Goal: Information Seeking & Learning: Learn about a topic

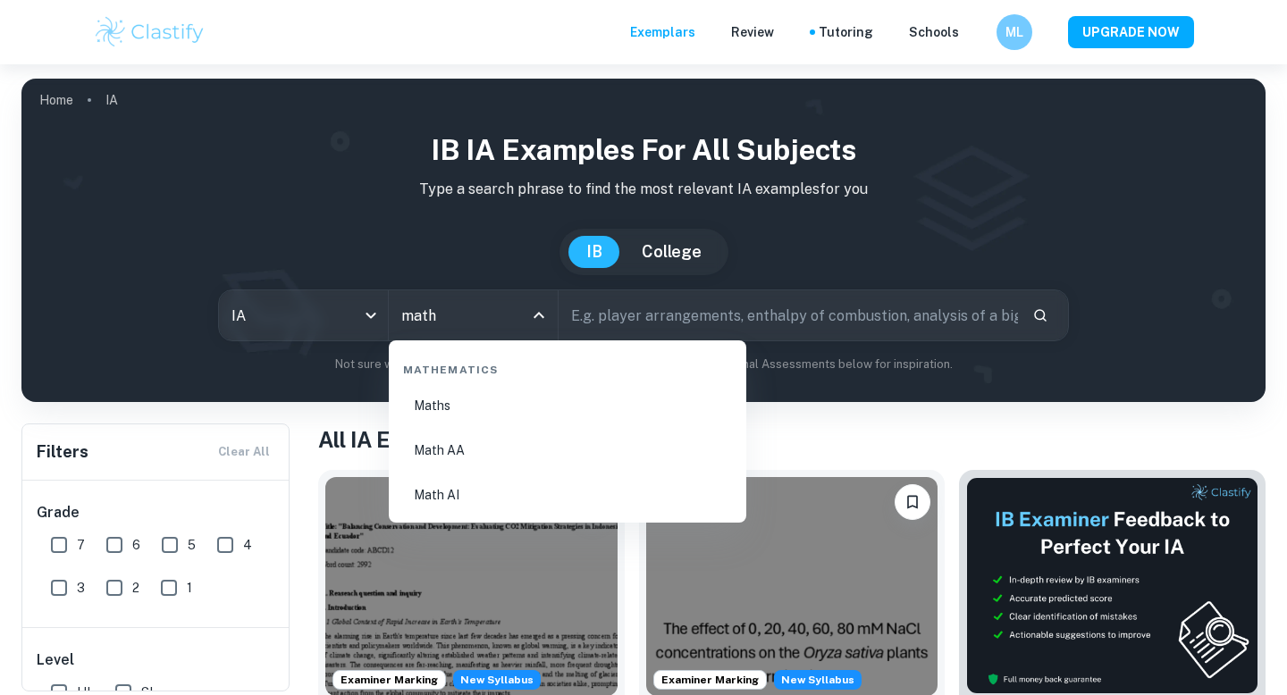
click at [441, 495] on li "Math AI" at bounding box center [567, 495] width 343 height 41
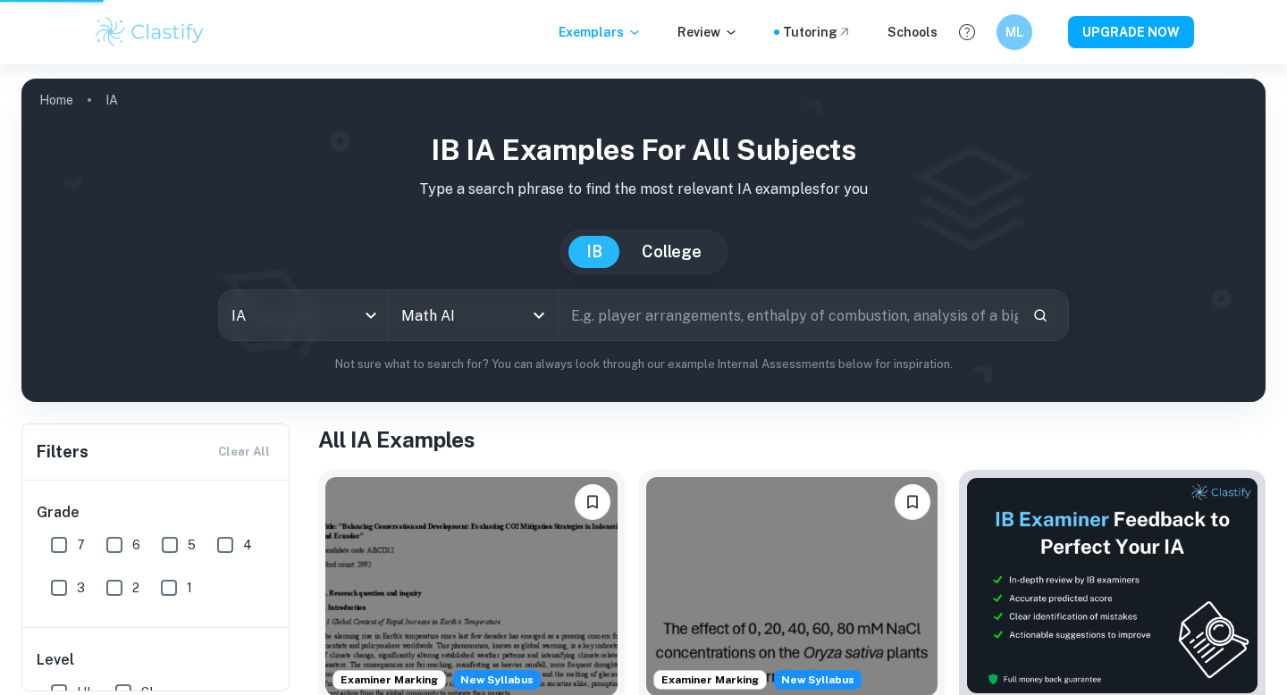
type input "Math AI"
checkbox input "true"
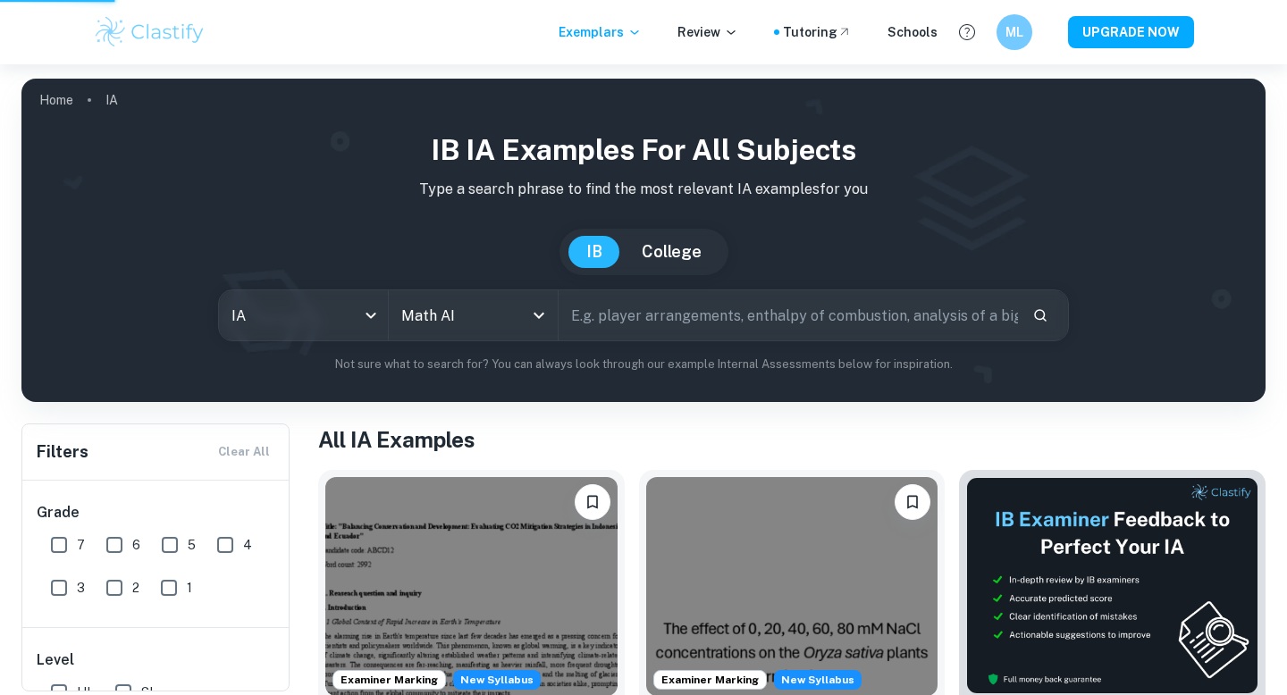
checkbox input "true"
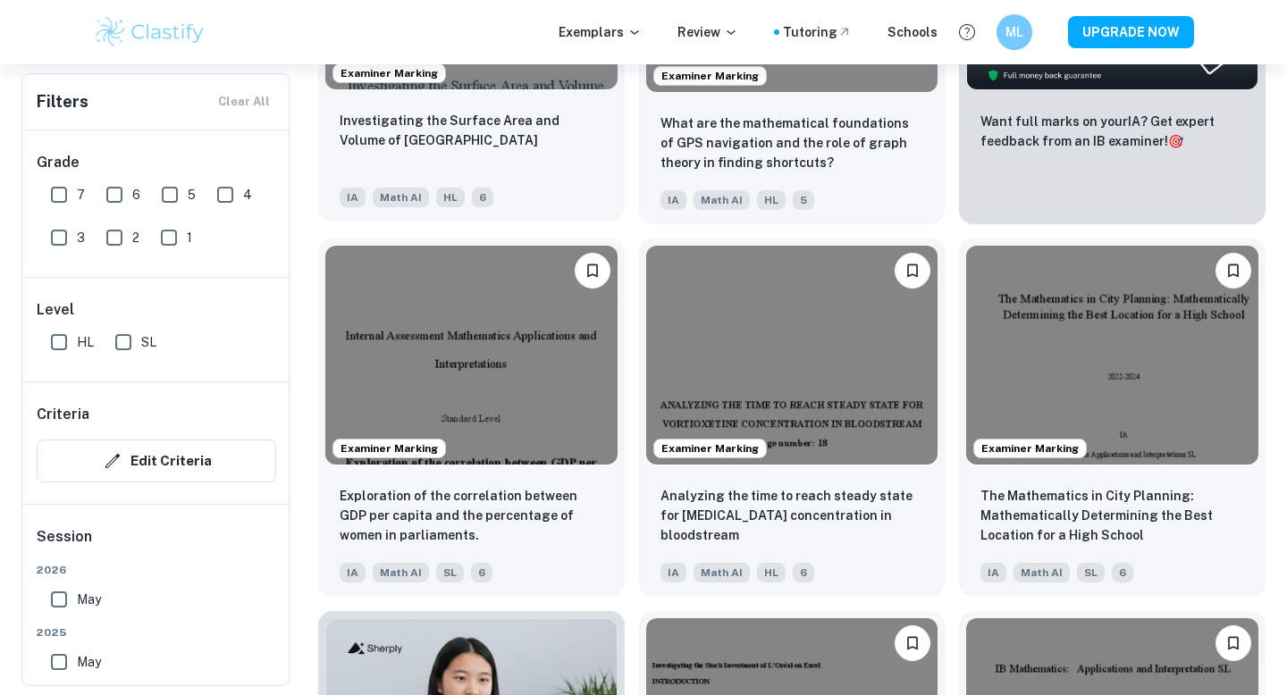
scroll to position [783, 0]
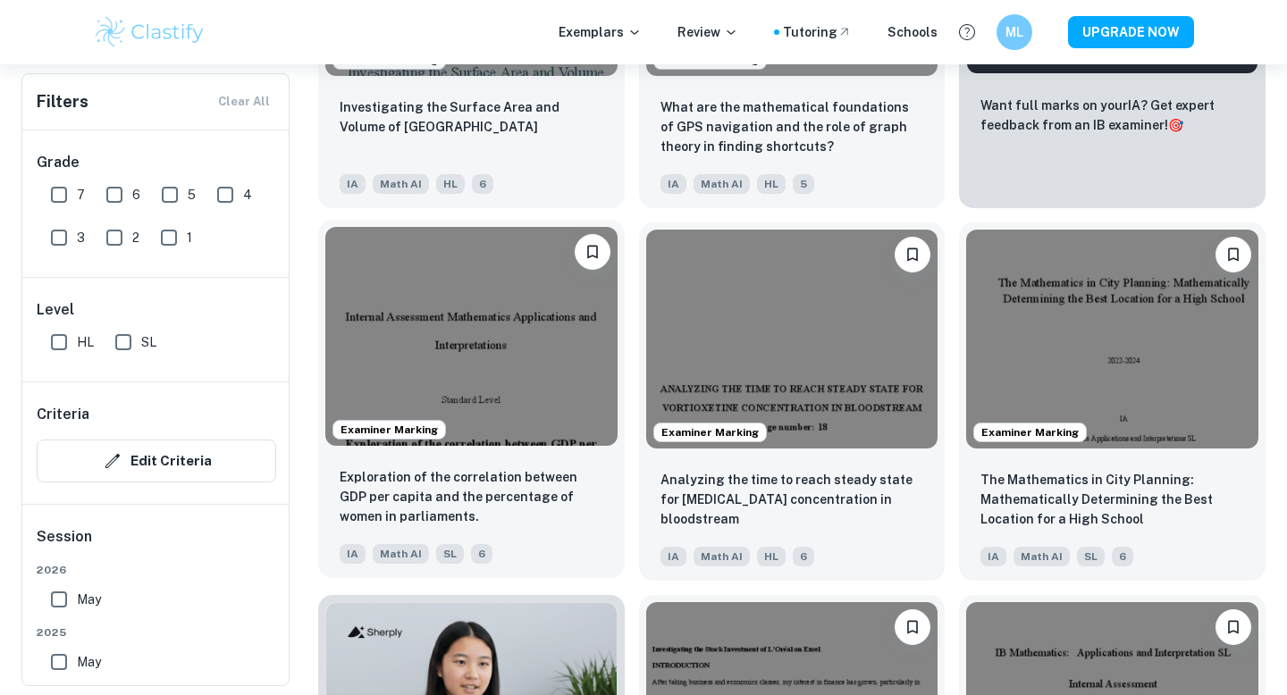
click at [513, 401] on img at bounding box center [471, 336] width 292 height 219
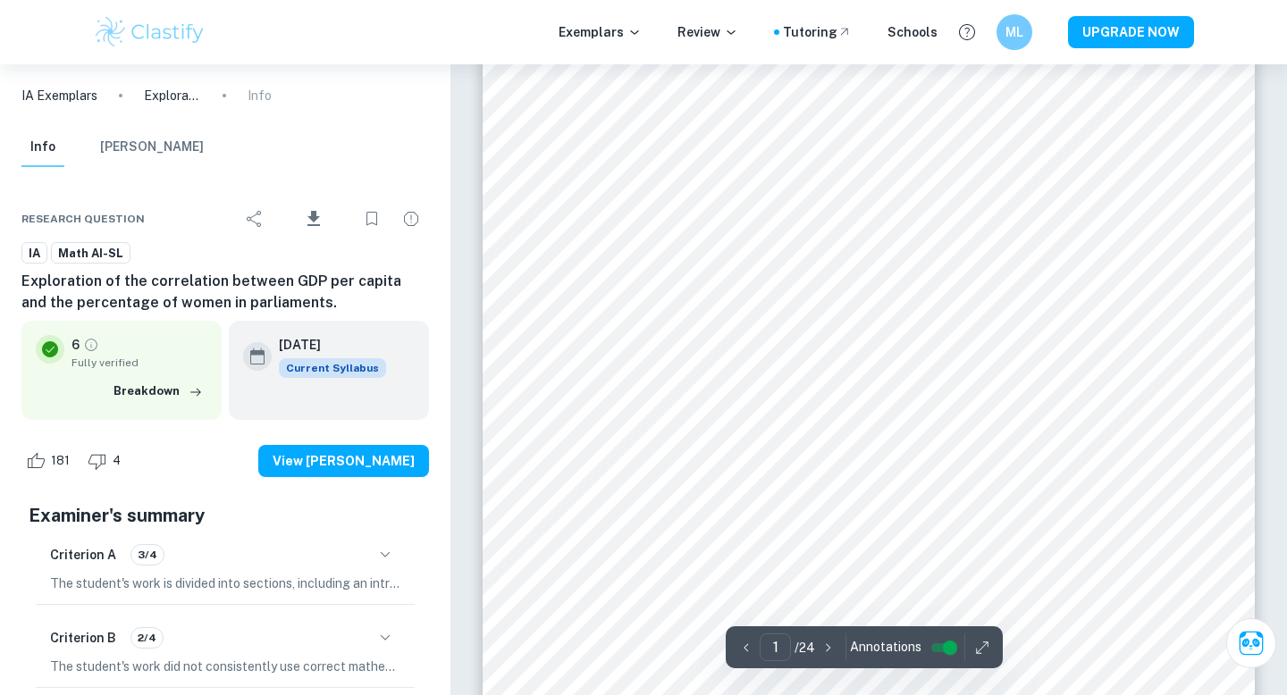
scroll to position [840, 0]
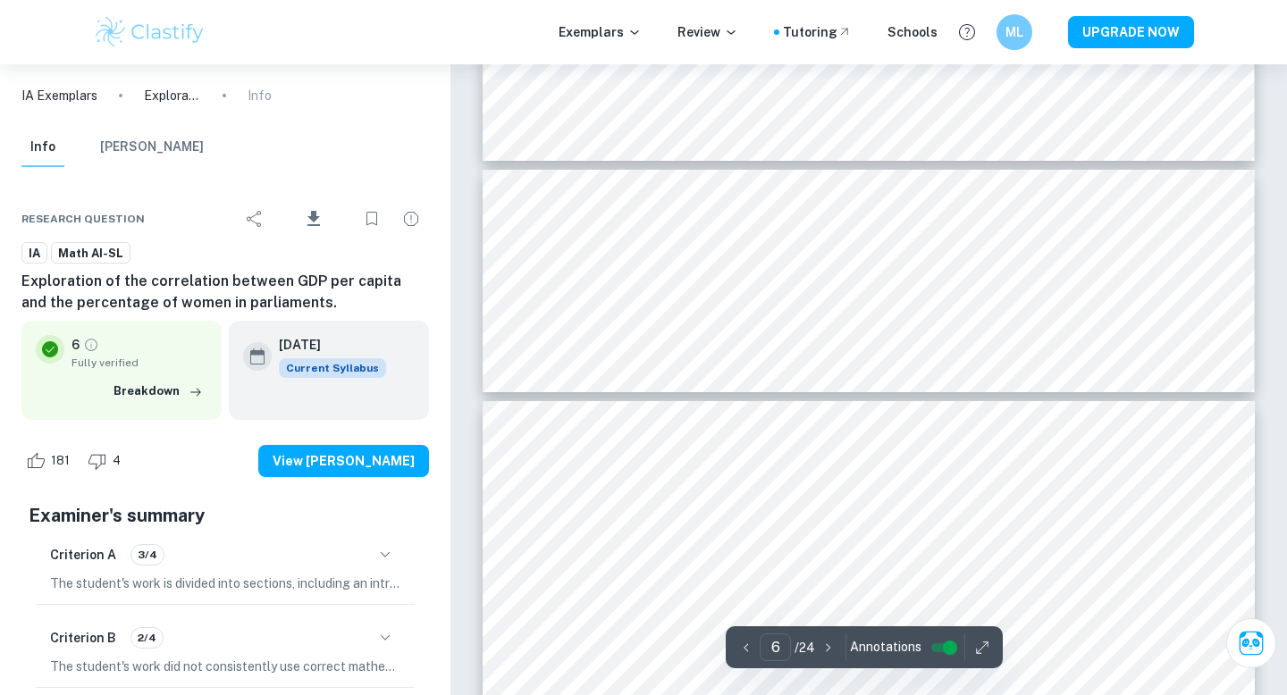
type input "7"
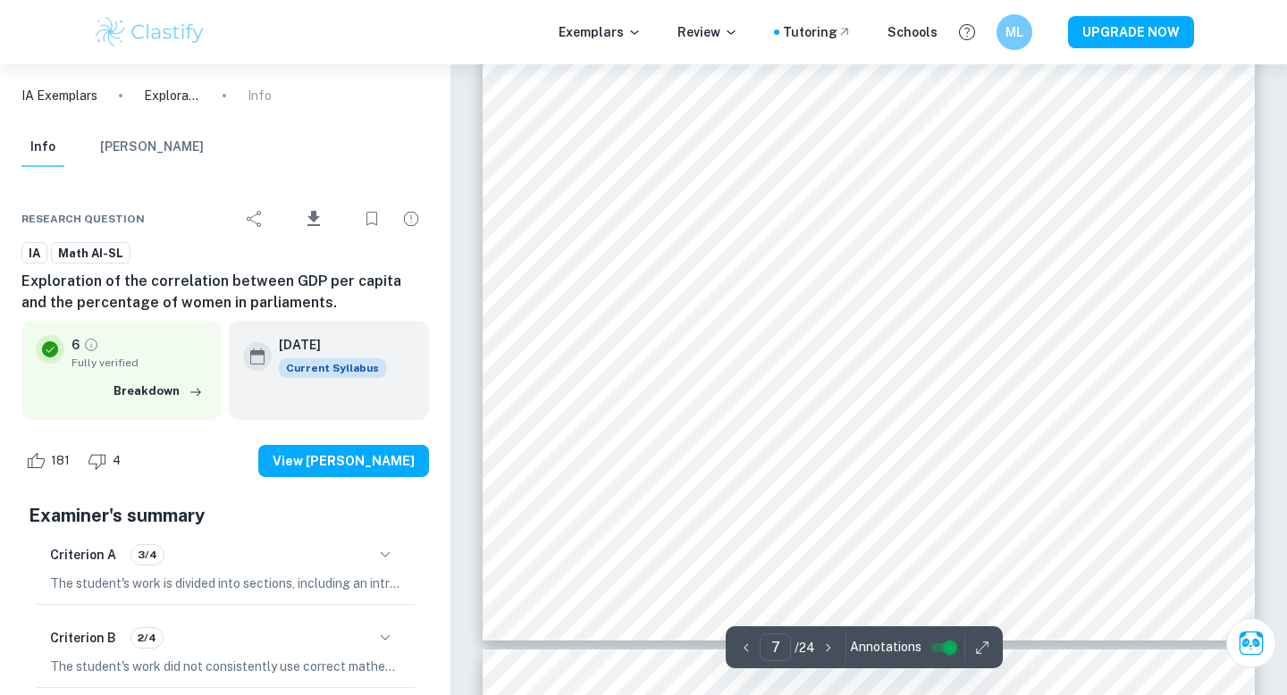
scroll to position [5815, 0]
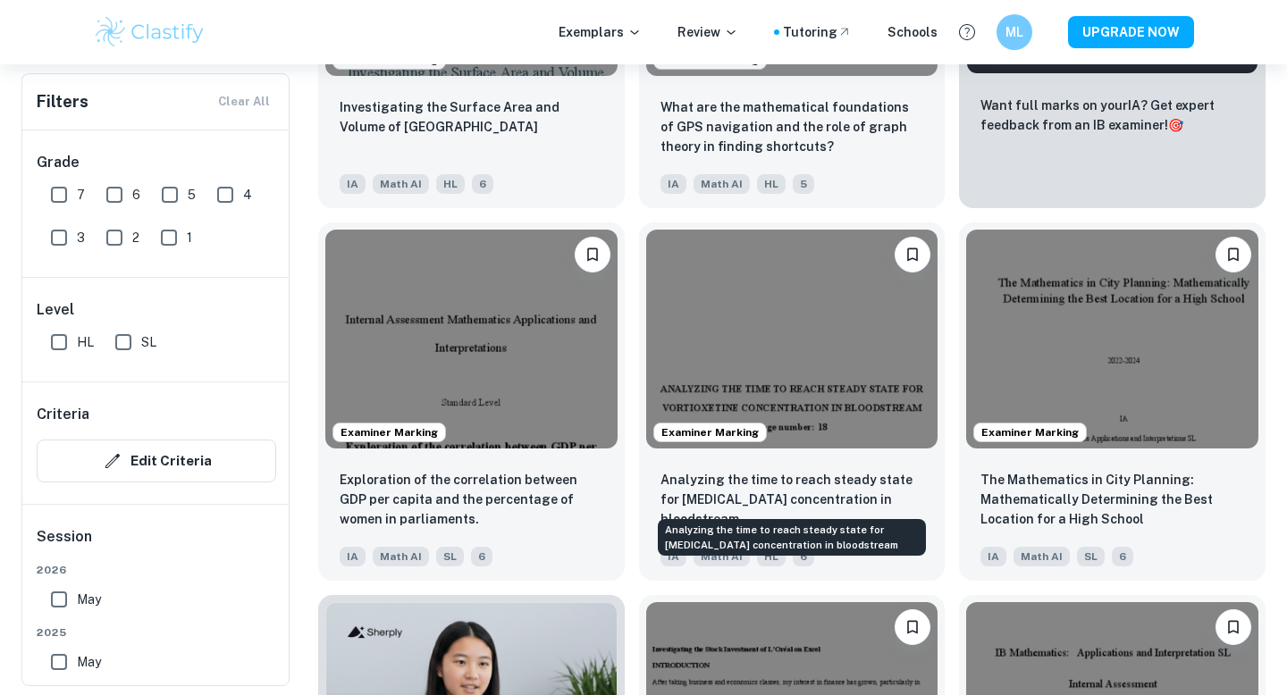
scroll to position [1020, 0]
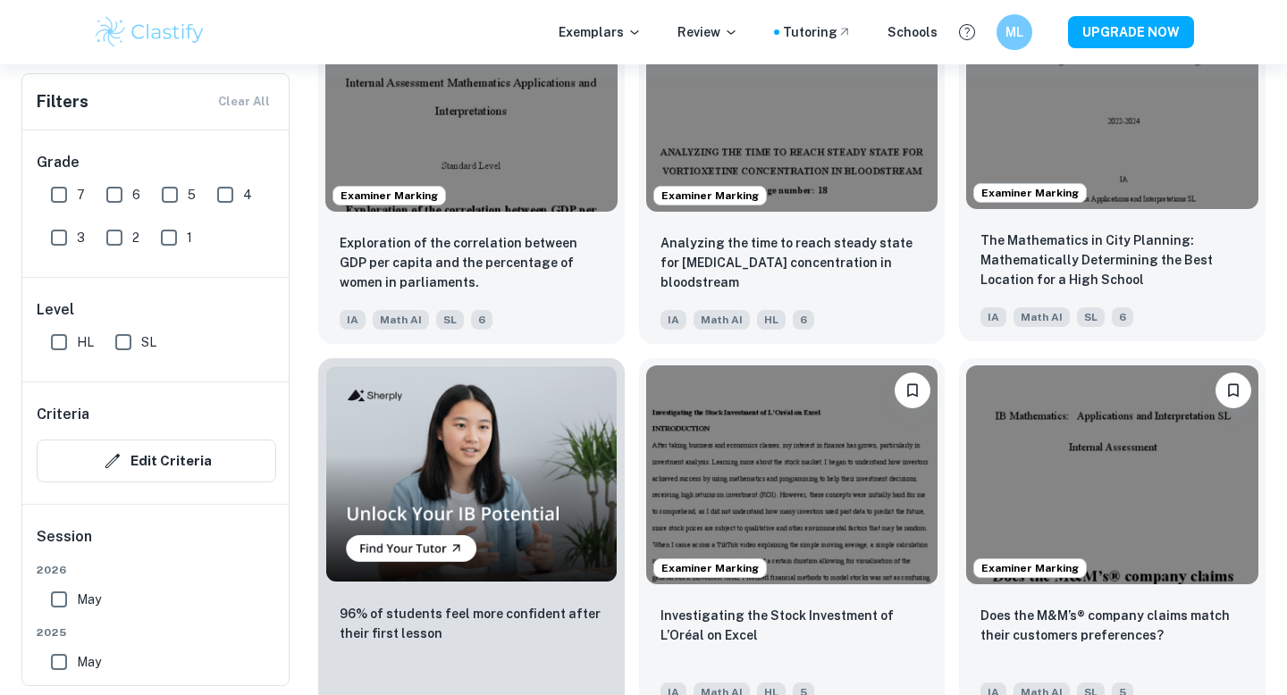
click at [1164, 165] on img at bounding box center [1112, 99] width 292 height 219
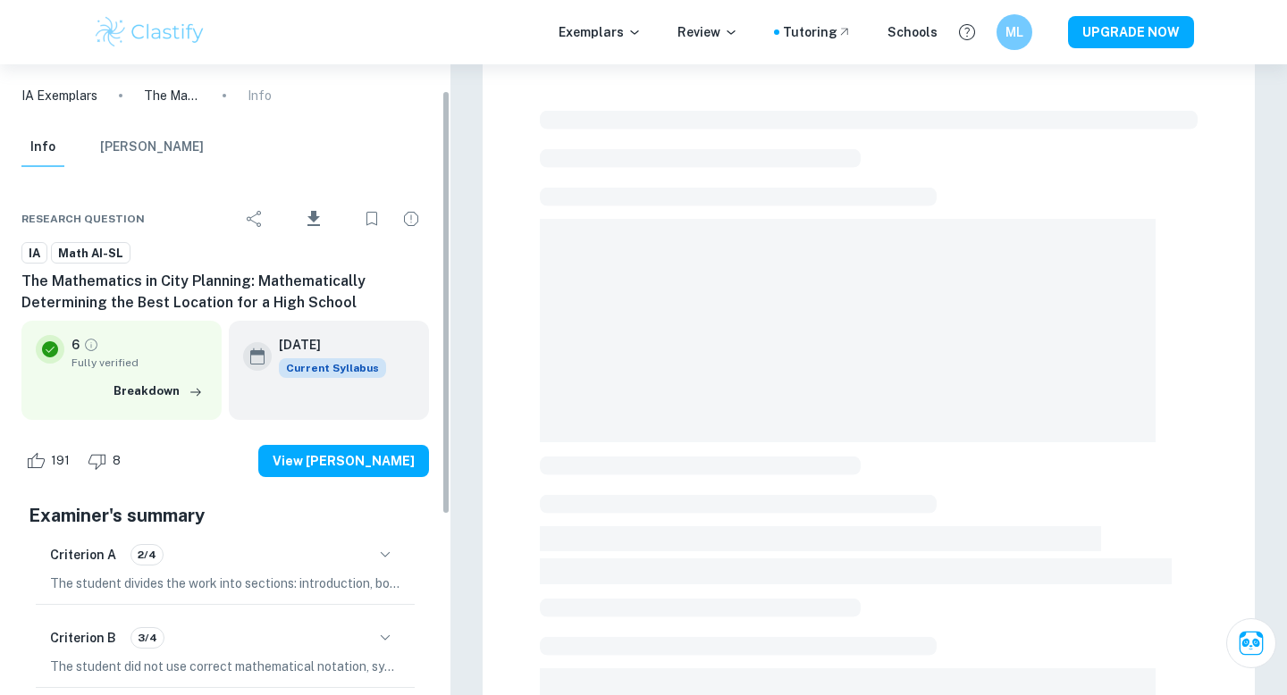
scroll to position [39, 0]
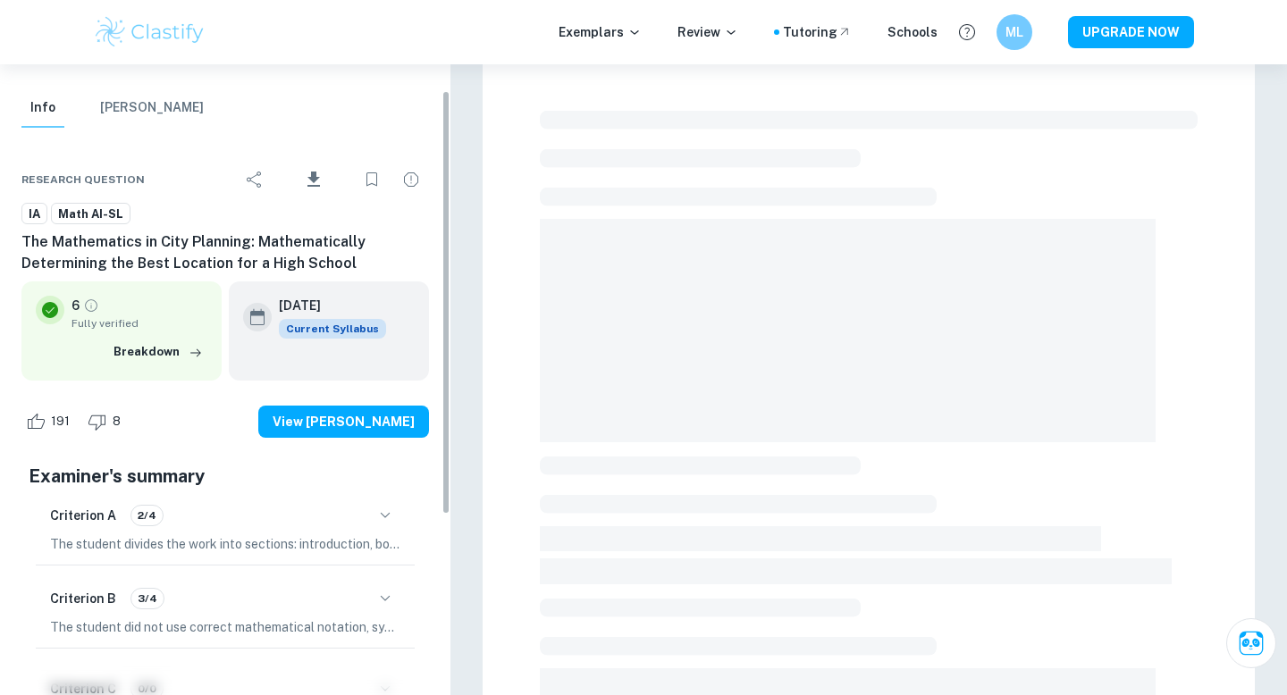
click at [384, 515] on icon "button" at bounding box center [385, 515] width 21 height 21
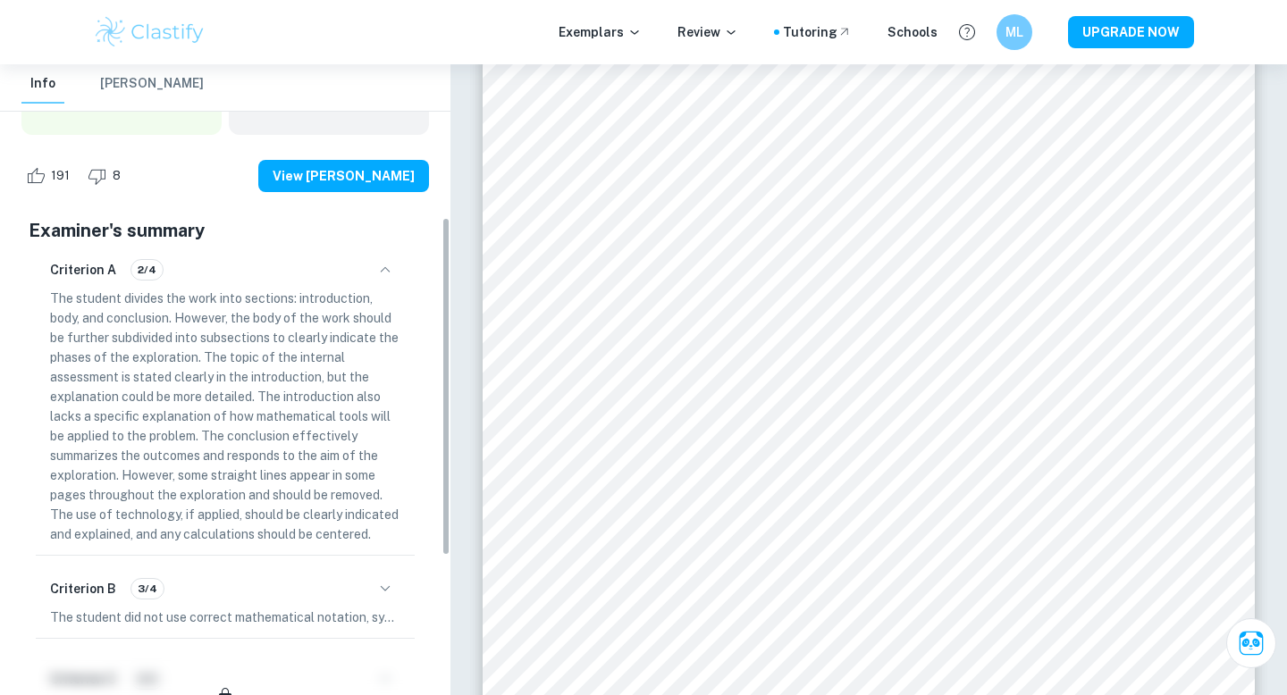
scroll to position [285, 0]
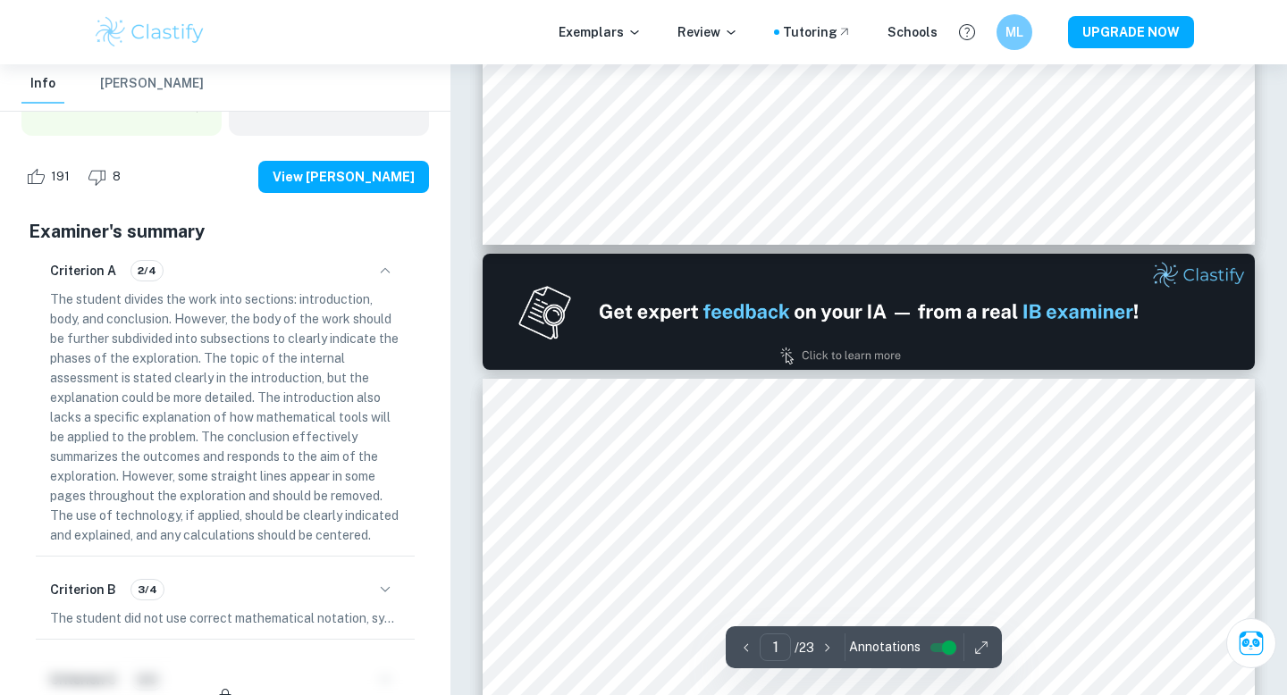
type input "2"
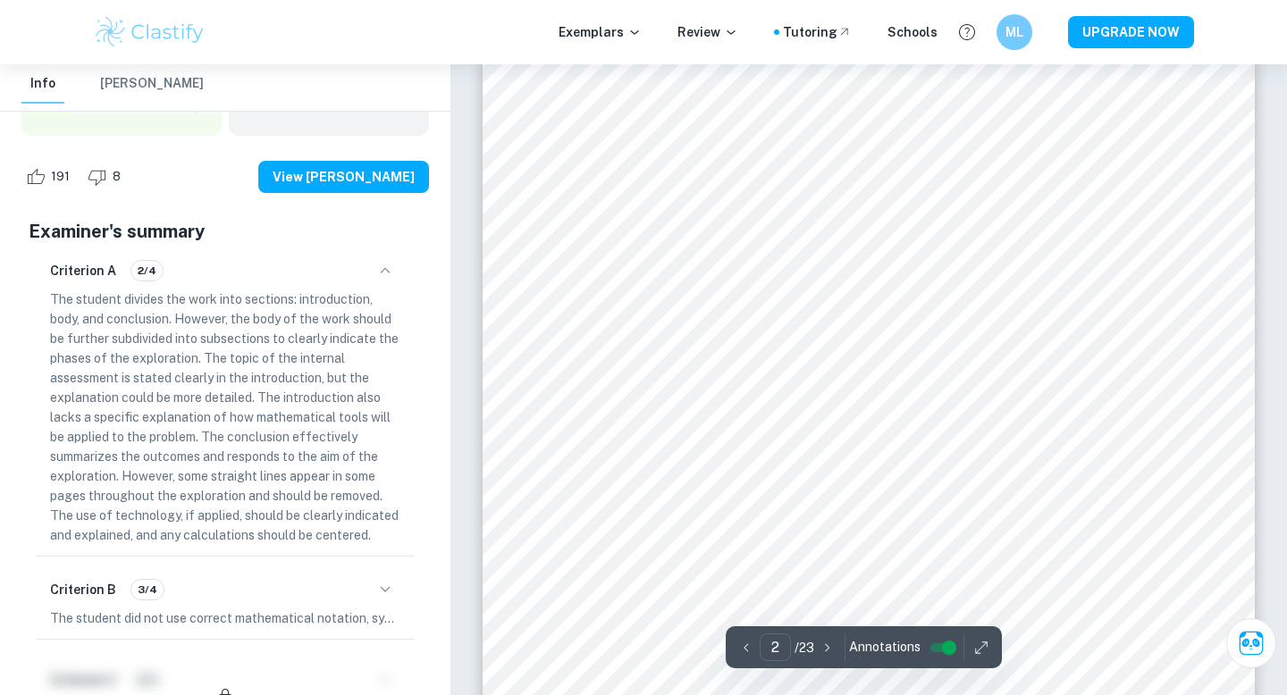
scroll to position [1687, 0]
